Goal: Information Seeking & Learning: Find specific fact

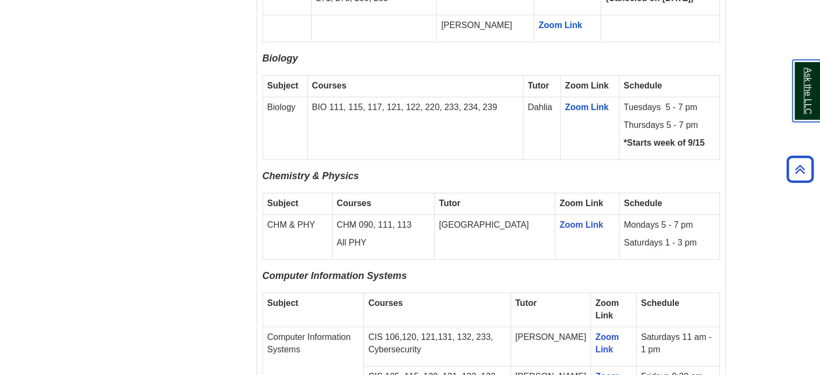
scroll to position [1025, 0]
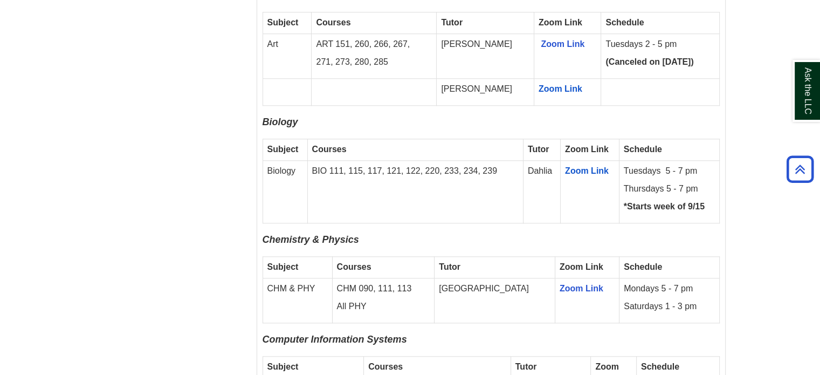
scroll to position [1024, 0]
drag, startPoint x: 549, startPoint y: 159, endPoint x: 521, endPoint y: 159, distance: 27.5
click at [521, 162] on tr "Biology BIO 111, 115, 117, 121, 122, 220, 233, 234, 239 Dahlia Zoom Link Tuesda…" at bounding box center [491, 193] width 457 height 63
click at [521, 162] on td "BIO 111, 115, 117, 121, 122, 220, 233, 234, 239" at bounding box center [415, 193] width 216 height 63
drag, startPoint x: 626, startPoint y: 156, endPoint x: 674, endPoint y: 156, distance: 48.0
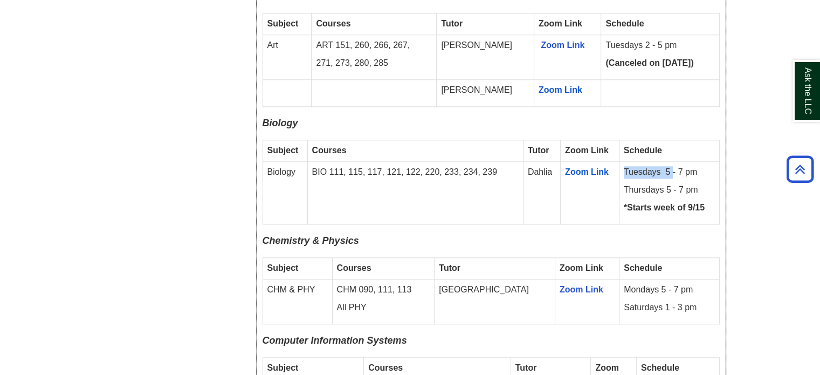
click at [674, 166] on p "Tuesdays 5 - 7 pm" at bounding box center [669, 172] width 91 height 12
drag, startPoint x: 662, startPoint y: 157, endPoint x: 686, endPoint y: 157, distance: 23.7
click at [686, 166] on p "Tuesdays 5 - 7 pm" at bounding box center [669, 172] width 91 height 12
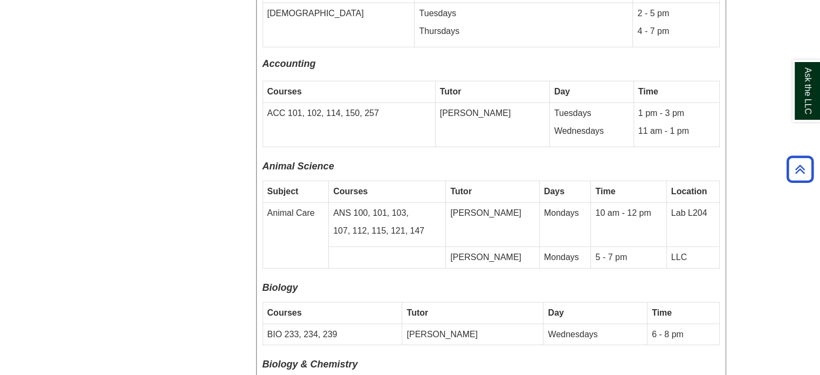
scroll to position [2642, 0]
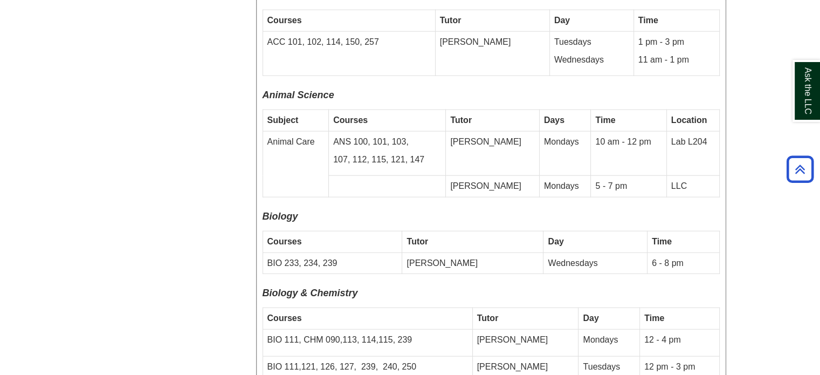
drag, startPoint x: 536, startPoint y: 228, endPoint x: 557, endPoint y: 228, distance: 20.5
click at [554, 252] on td "Wednesdays" at bounding box center [596, 263] width 104 height 22
click at [557, 252] on td "Wednesdays" at bounding box center [596, 263] width 104 height 22
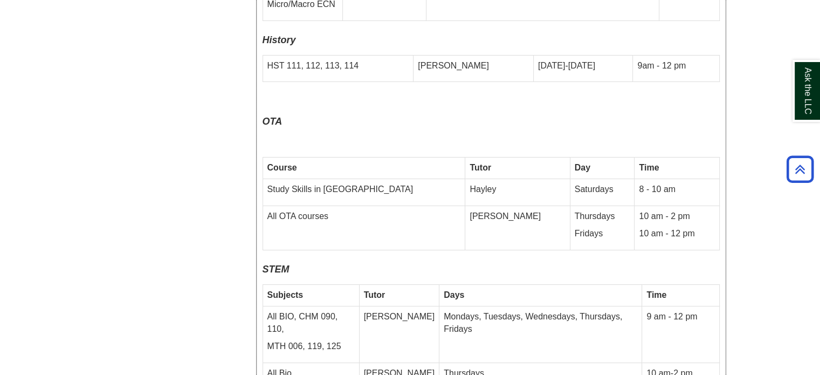
scroll to position [3882, 0]
